Goal: Find specific page/section: Find specific page/section

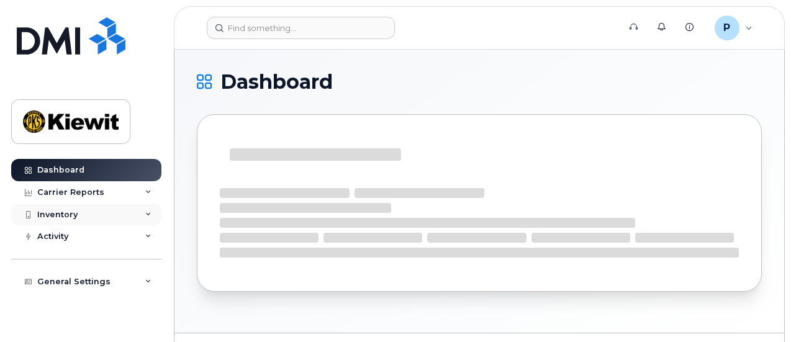
click at [124, 214] on div "Inventory" at bounding box center [86, 215] width 150 height 22
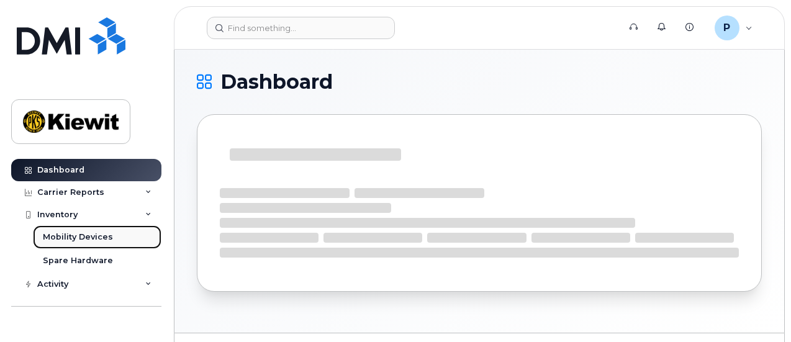
click at [100, 238] on div "Mobility Devices" at bounding box center [78, 237] width 70 height 11
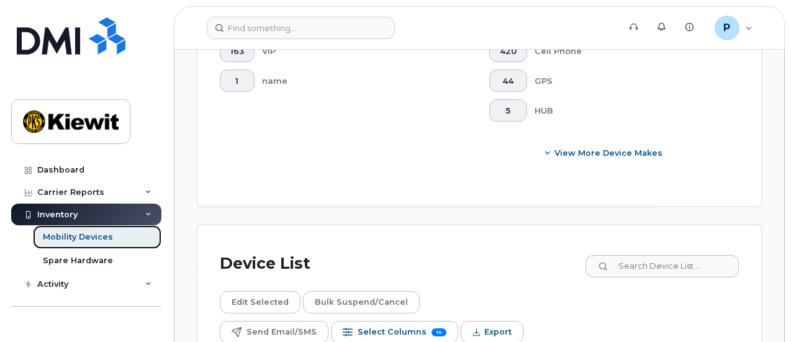
scroll to position [745, 0]
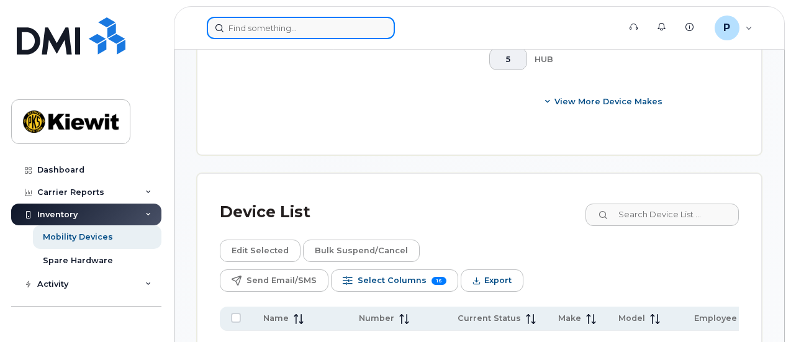
click at [246, 23] on input at bounding box center [301, 28] width 188 height 22
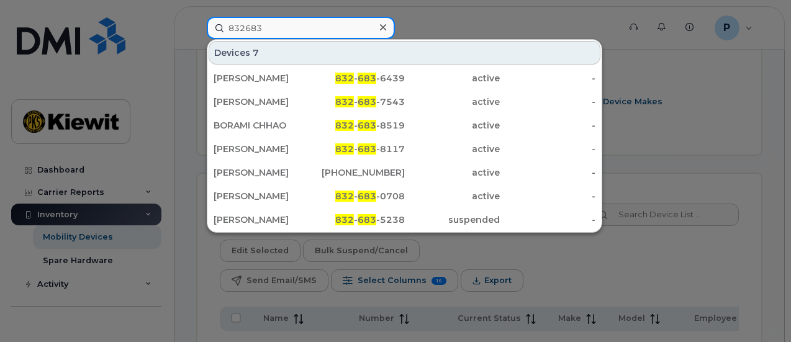
type input "832683"
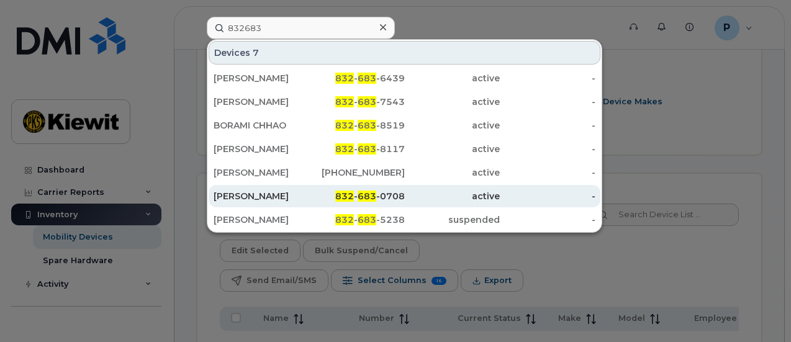
click at [391, 192] on div "832 - 683 -0708" at bounding box center [357, 196] width 96 height 12
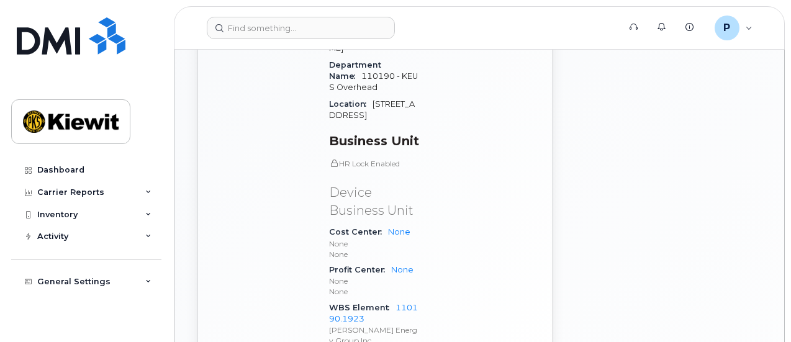
scroll to position [62, 0]
